Goal: Find specific page/section: Find specific page/section

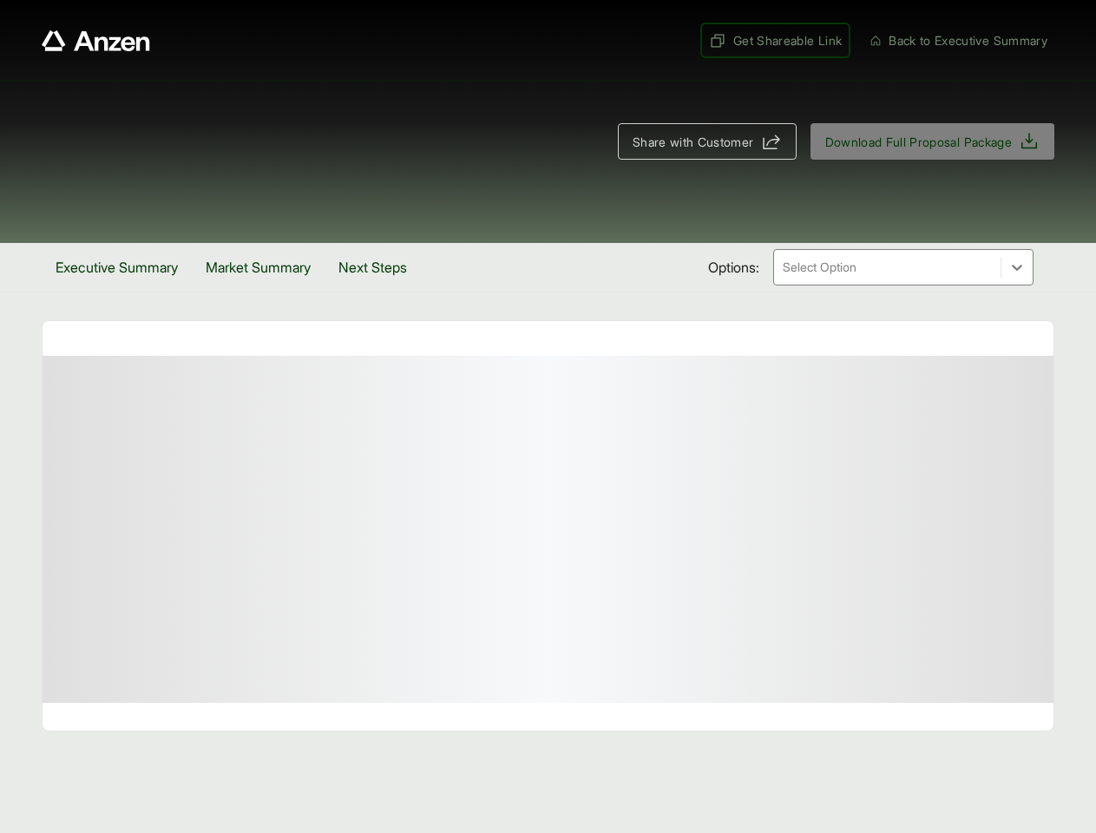
click at [766, 40] on span "Get Shareable Link" at bounding box center [775, 40] width 133 height 18
click at [699, 142] on span "Share with Customer" at bounding box center [694, 142] width 122 height 18
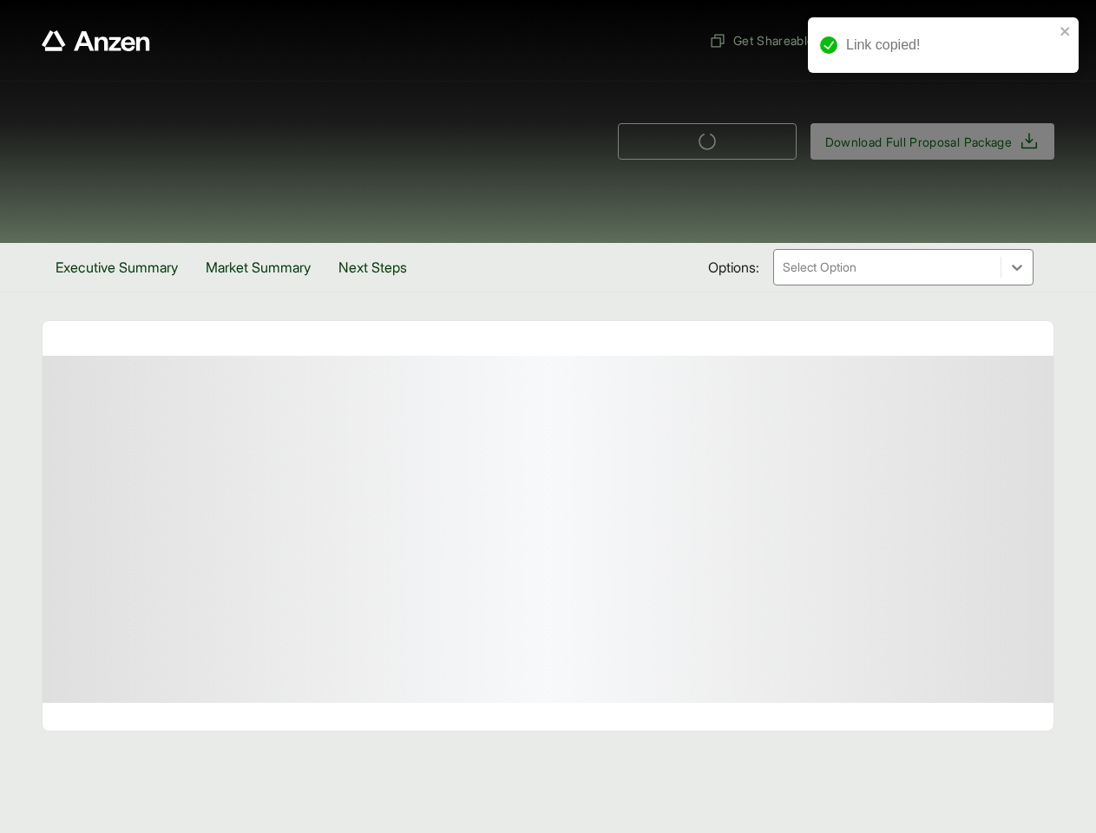
click at [120, 267] on button "Executive Summary" at bounding box center [117, 267] width 150 height 49
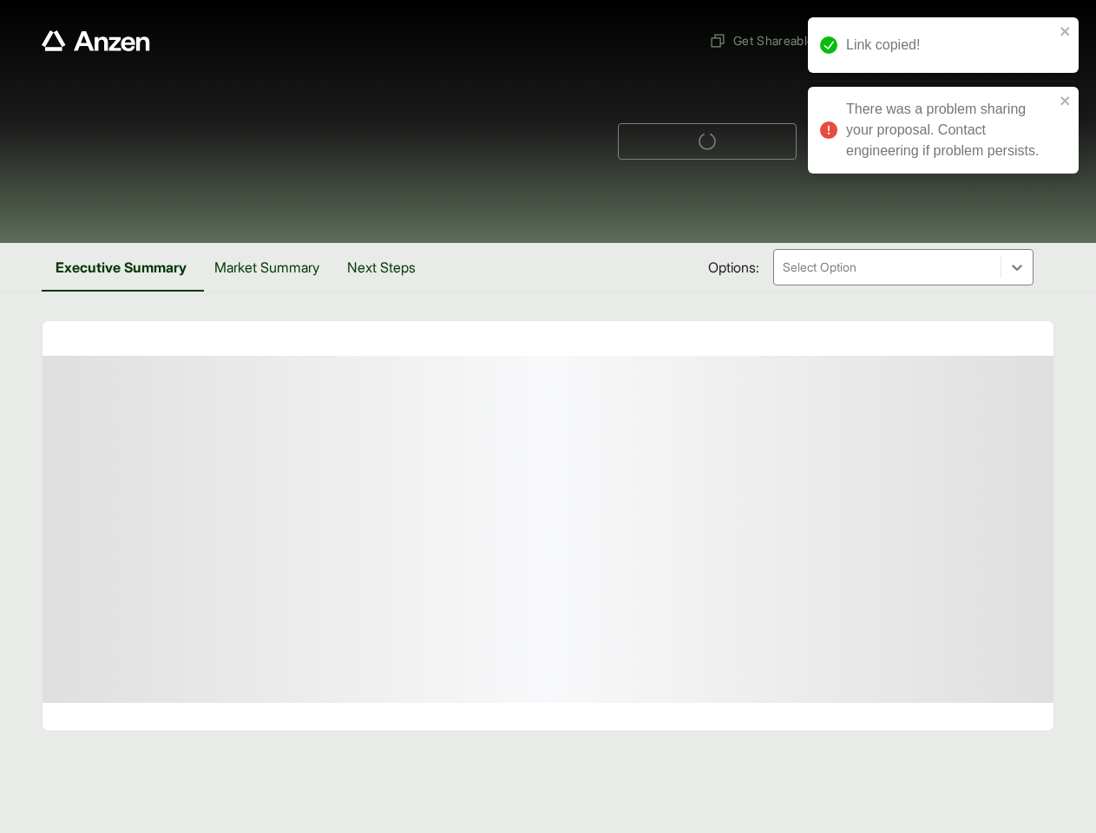
click at [267, 267] on button "Market Summary" at bounding box center [267, 267] width 133 height 49
click at [385, 267] on button "Next Steps" at bounding box center [380, 267] width 96 height 49
